Goal: Transaction & Acquisition: Obtain resource

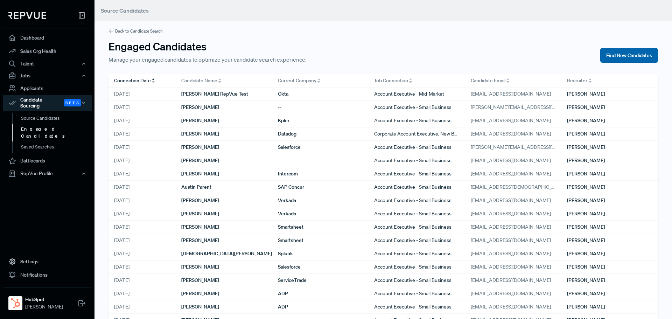
click at [619, 54] on button "Find New Candidates" at bounding box center [630, 55] width 58 height 15
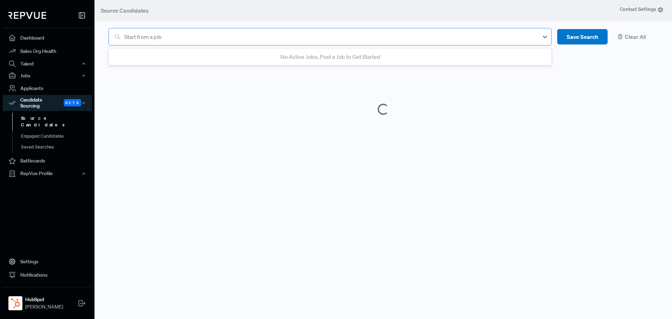
click at [350, 40] on div at bounding box center [329, 37] width 411 height 10
click at [350, 36] on div at bounding box center [329, 37] width 411 height 10
click at [38, 113] on link "Source Candidates" at bounding box center [56, 122] width 89 height 18
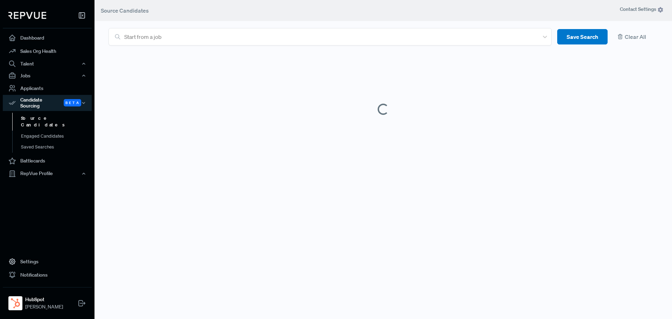
click at [38, 113] on link "Source Candidates" at bounding box center [56, 122] width 89 height 18
click at [243, 33] on div at bounding box center [329, 37] width 411 height 10
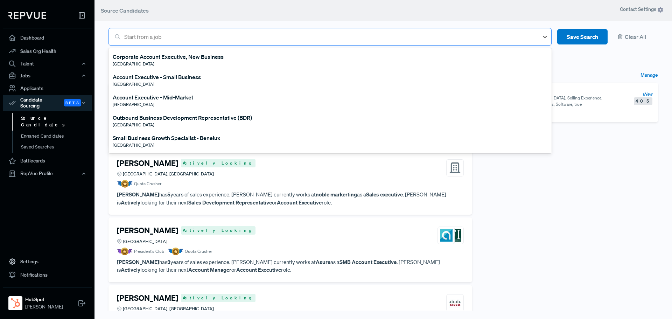
click at [187, 33] on div at bounding box center [329, 37] width 411 height 10
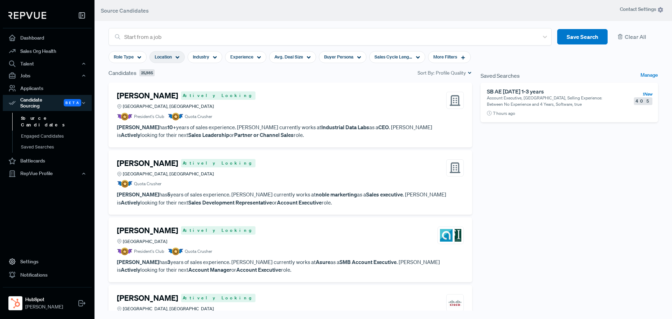
click at [175, 54] on div "Location" at bounding box center [167, 57] width 35 height 12
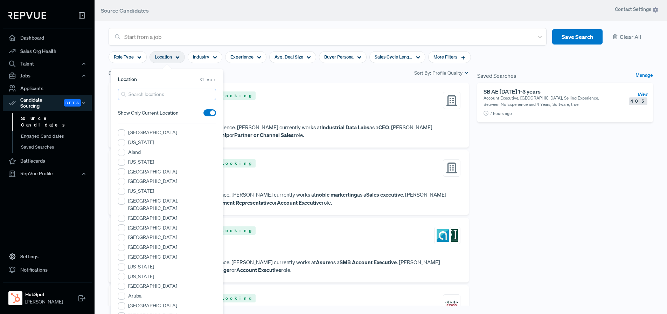
click at [166, 94] on input "search" at bounding box center [167, 95] width 98 height 12
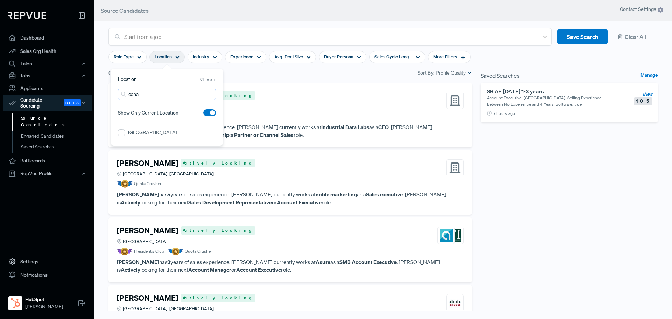
type input "cana"
click at [127, 132] on div "[GEOGRAPHIC_DATA]" at bounding box center [167, 133] width 98 height 9
click at [123, 131] on input "[GEOGRAPHIC_DATA]" at bounding box center [121, 132] width 7 height 7
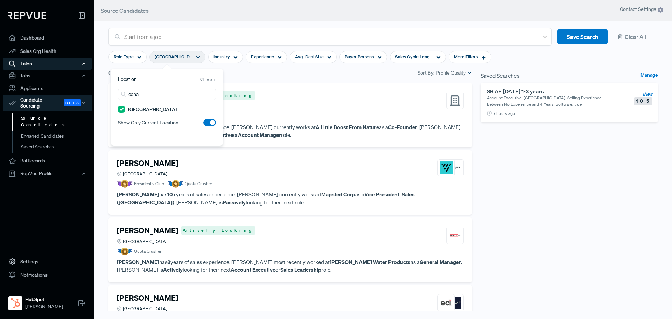
click at [56, 58] on div "Talent" at bounding box center [47, 64] width 89 height 12
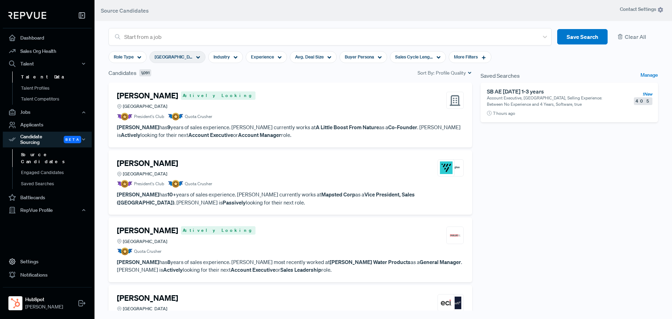
click at [36, 76] on link "Talent Data" at bounding box center [56, 76] width 89 height 11
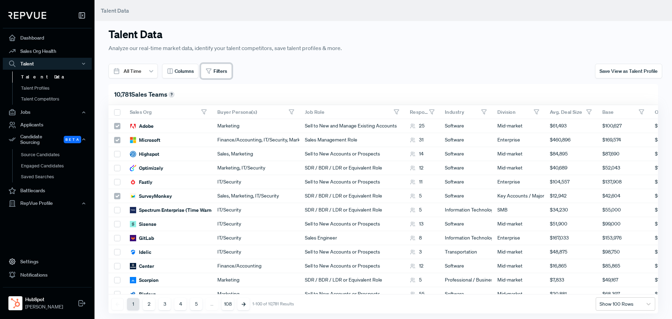
click at [217, 68] on span "Filters" at bounding box center [221, 71] width 14 height 7
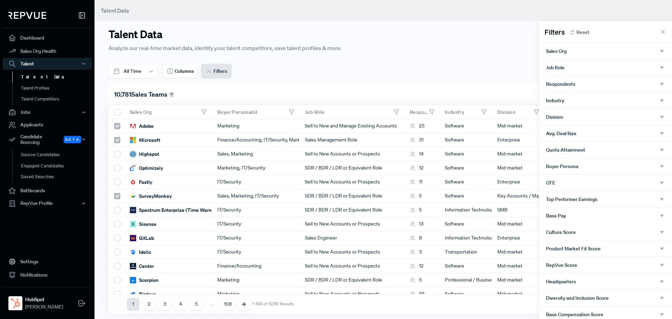
click at [34, 148] on div at bounding box center [336, 159] width 672 height 319
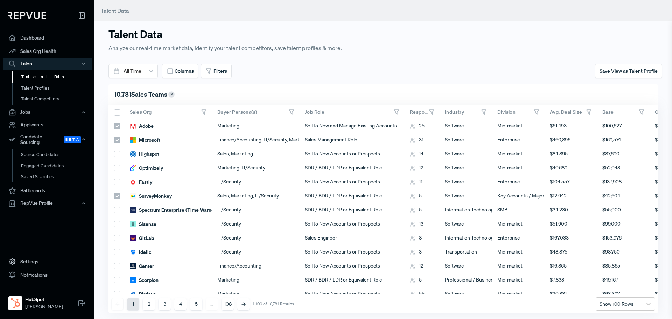
click at [41, 138] on div "Candidate Sourcing Beta" at bounding box center [47, 140] width 89 height 16
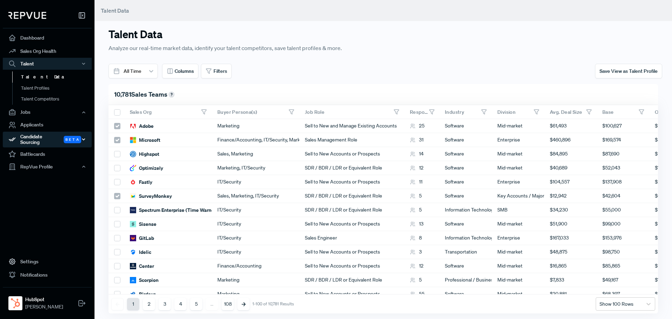
click at [41, 141] on div "Candidate Sourcing Beta" at bounding box center [47, 140] width 89 height 16
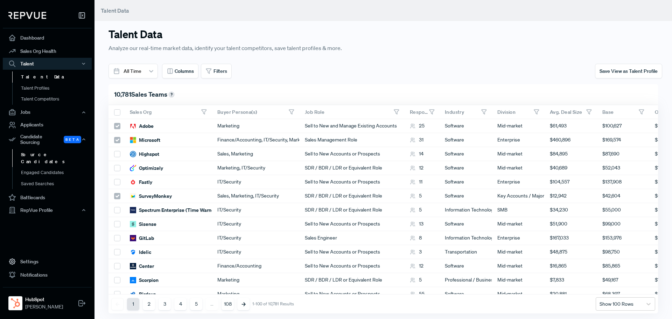
click at [44, 153] on link "Source Candidates" at bounding box center [56, 158] width 89 height 18
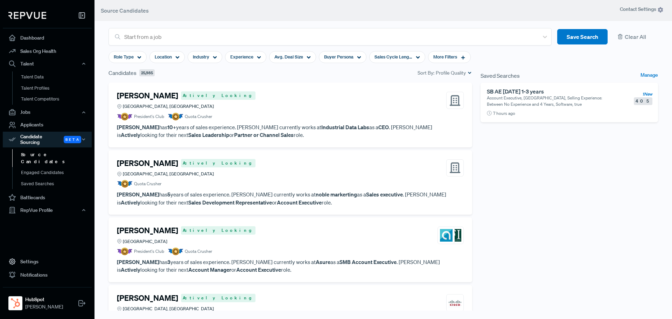
click at [151, 95] on h4 "[PERSON_NAME]" at bounding box center [147, 95] width 61 height 9
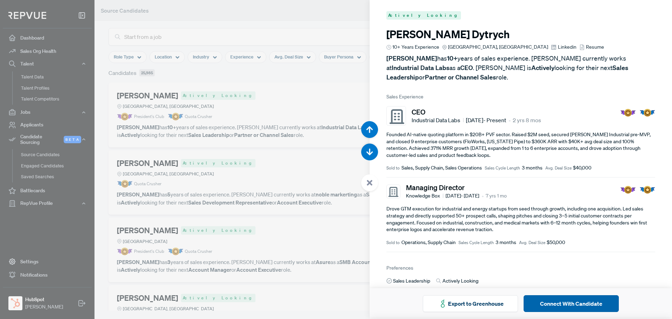
click at [580, 304] on button "Connect With Candidate" at bounding box center [571, 303] width 95 height 17
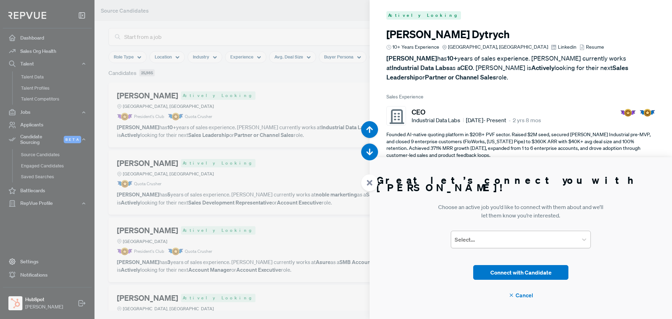
click at [513, 240] on div at bounding box center [515, 240] width 120 height 10
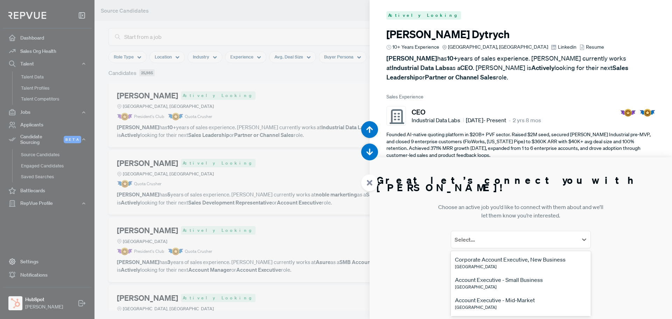
click at [415, 219] on article "Great let’s connect you with [PERSON_NAME]! Choose an active job you’d like to …" at bounding box center [521, 238] width 303 height 162
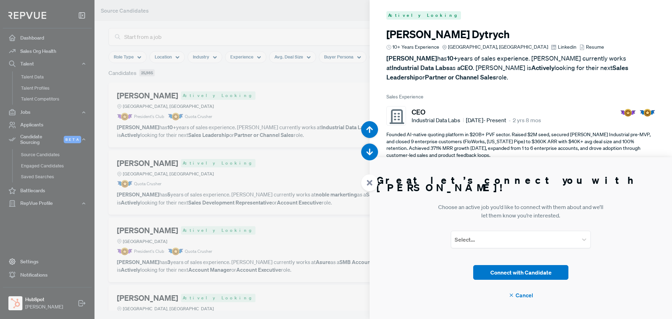
click at [372, 179] on div at bounding box center [369, 182] width 17 height 17
